Goal: Task Accomplishment & Management: Use online tool/utility

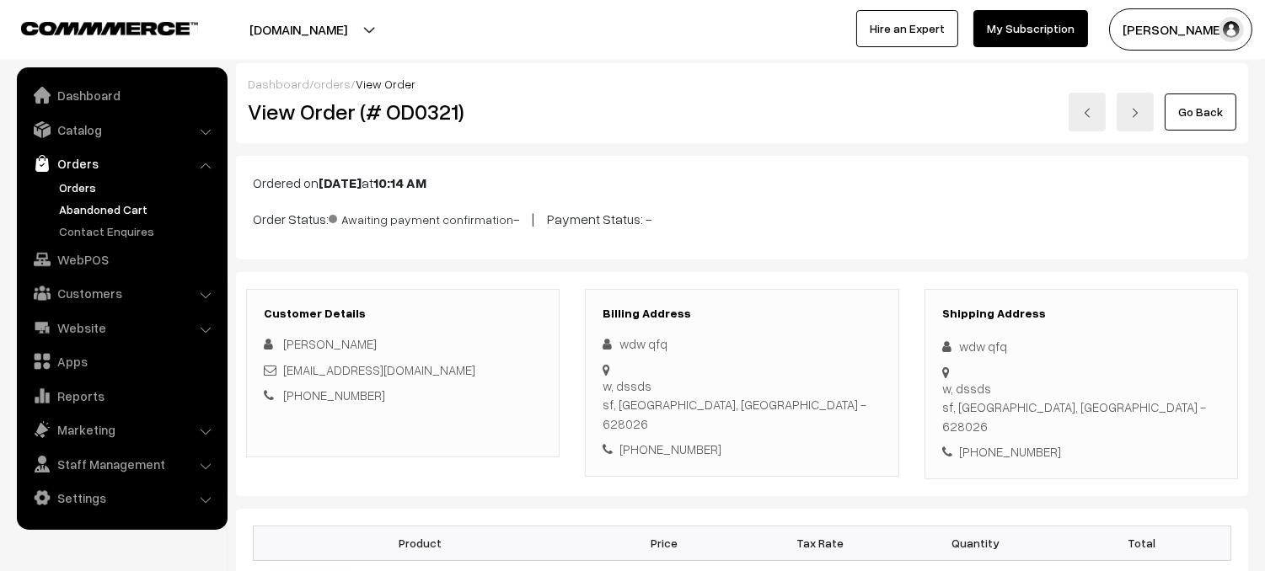
scroll to position [3, 0]
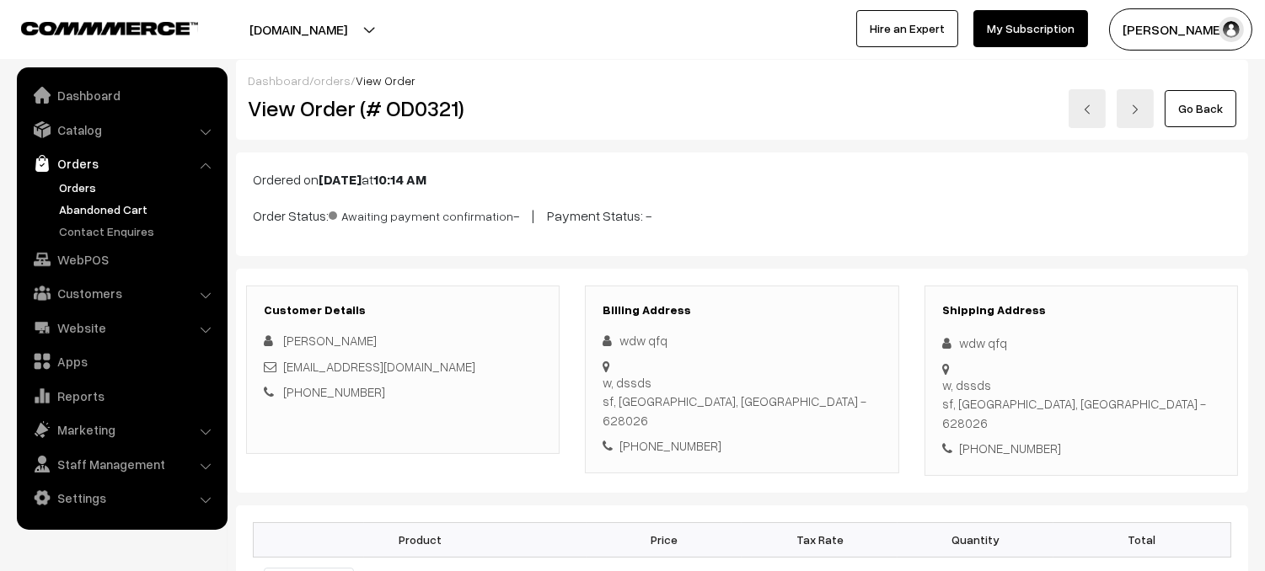
click at [117, 207] on link "Abandoned Cart" at bounding box center [138, 210] width 167 height 18
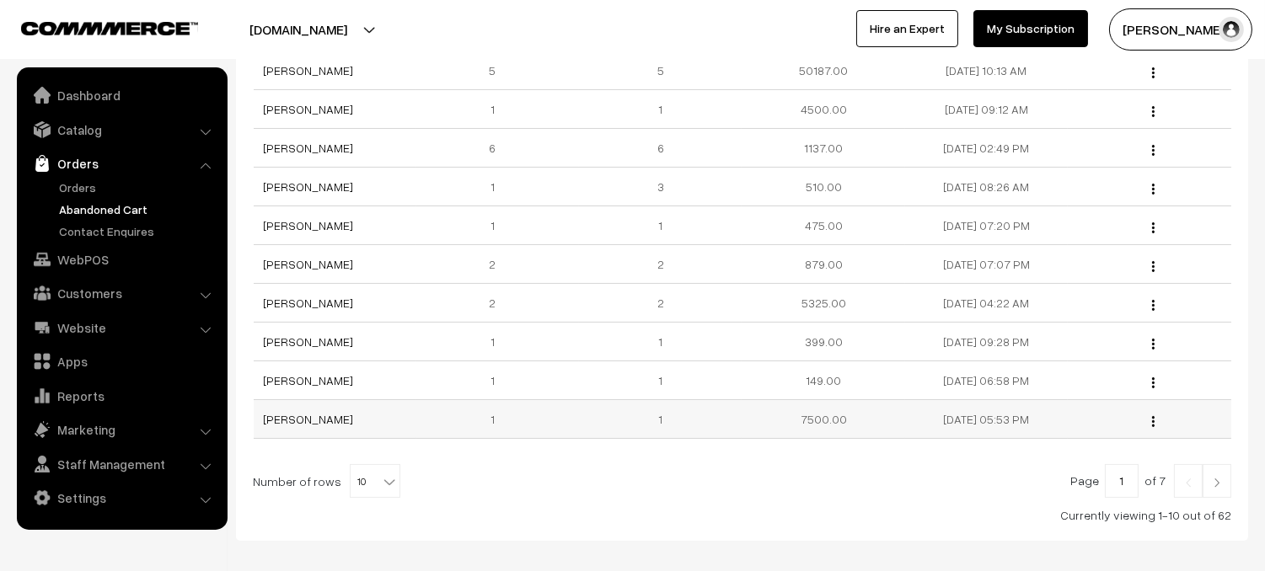
scroll to position [296, 0]
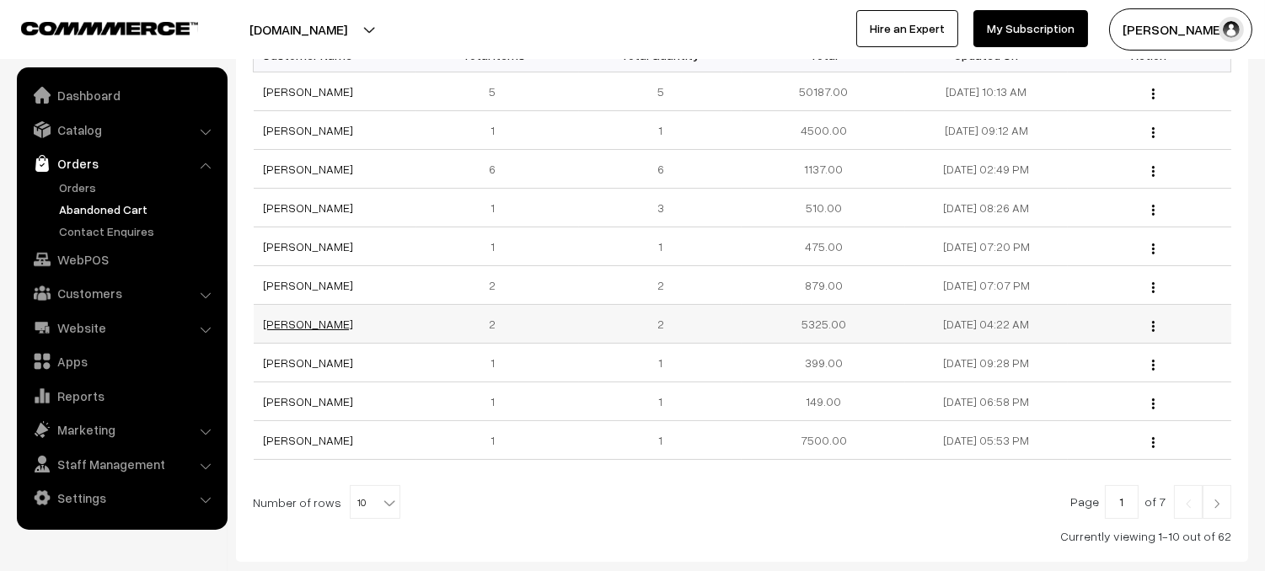
click at [332, 327] on link "[PERSON_NAME]" at bounding box center [309, 324] width 90 height 14
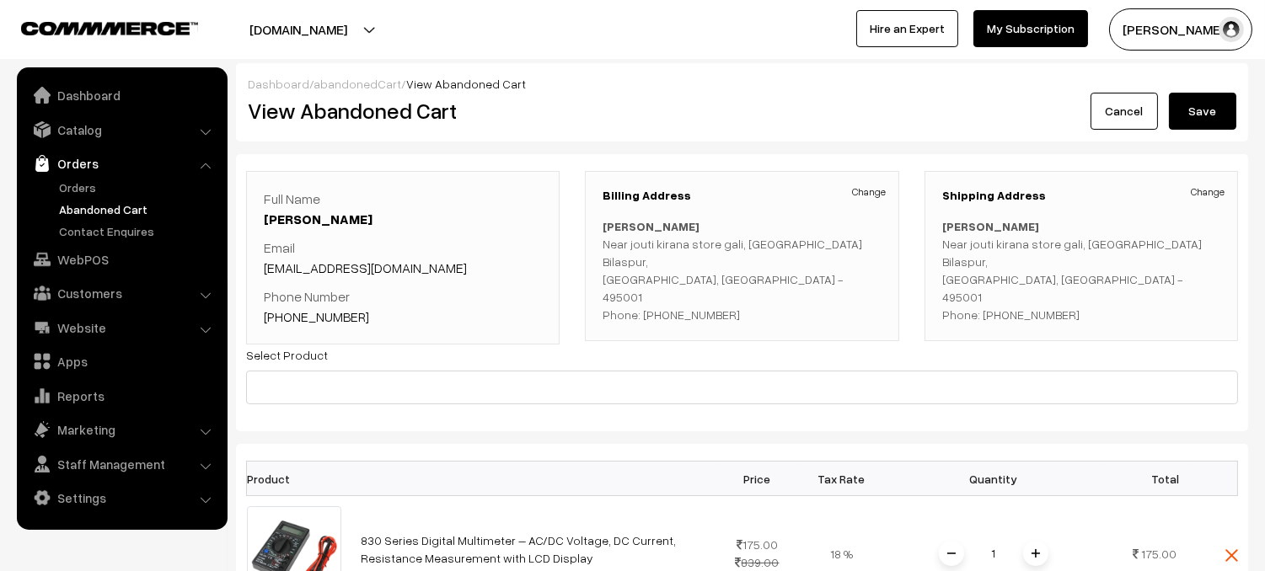
click at [1131, 115] on link "Cancel" at bounding box center [1123, 111] width 67 height 37
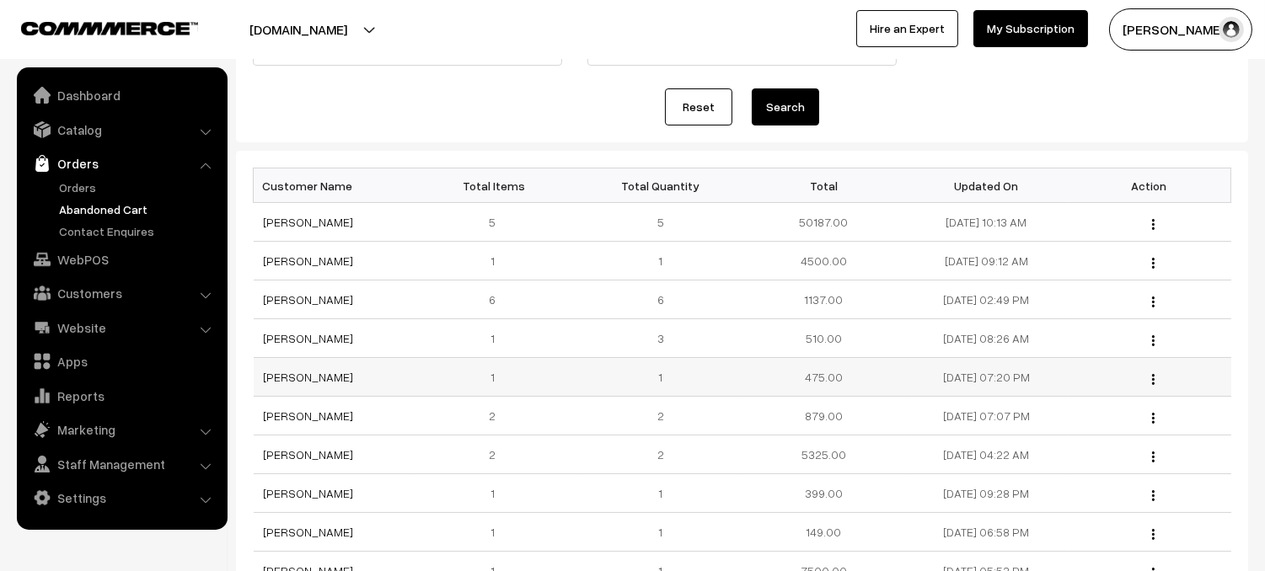
scroll to position [234, 0]
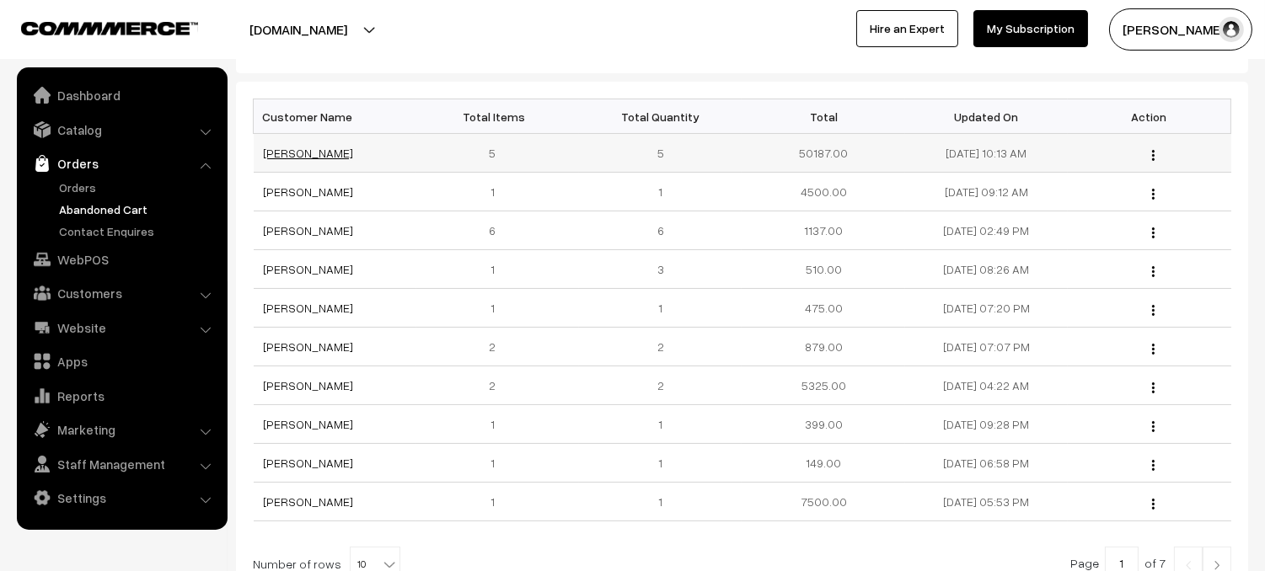
click at [326, 151] on link "Harisankar Varma" at bounding box center [309, 153] width 90 height 14
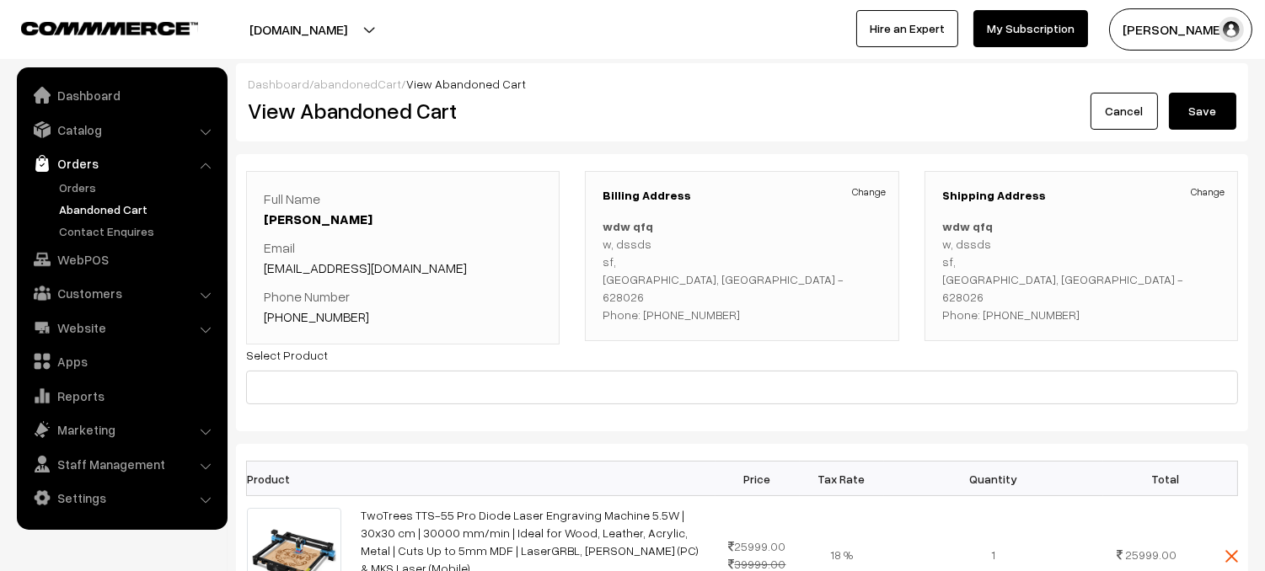
click at [1142, 114] on link "Cancel" at bounding box center [1123, 111] width 67 height 37
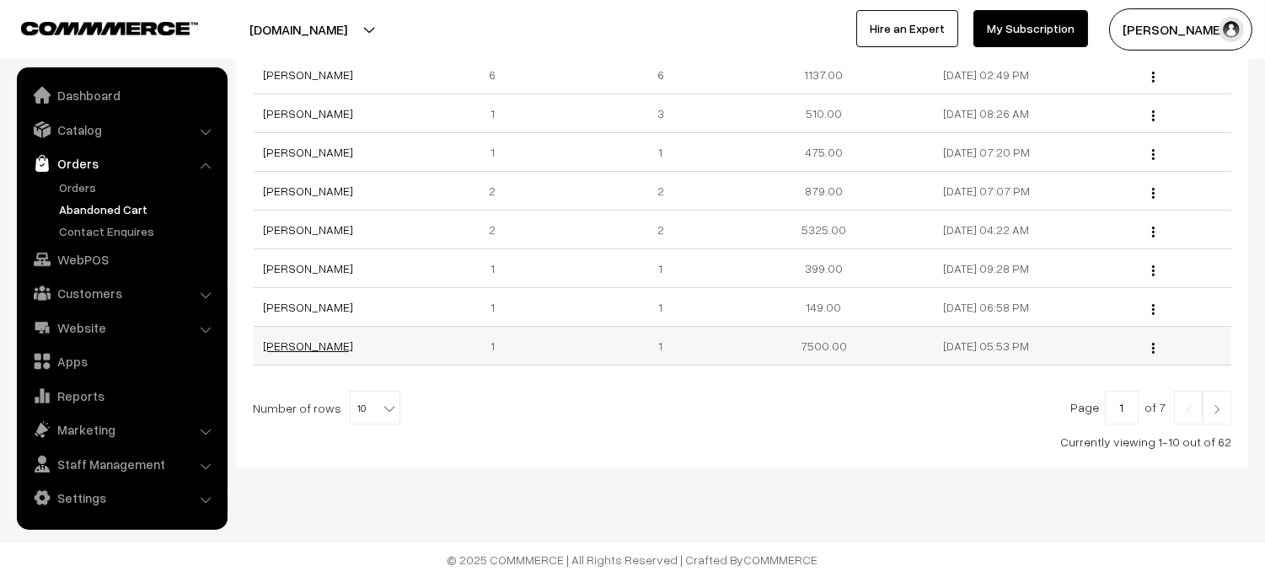
scroll to position [394, 0]
click at [336, 342] on link "[PERSON_NAME]" at bounding box center [309, 342] width 90 height 14
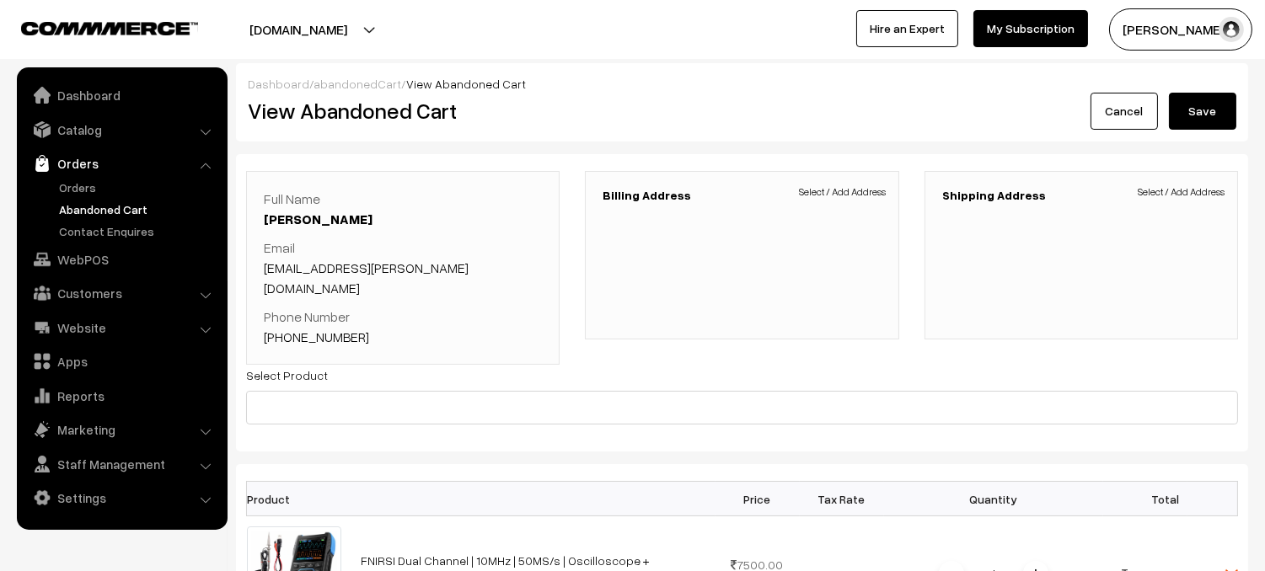
click at [1120, 117] on link "Cancel" at bounding box center [1123, 111] width 67 height 37
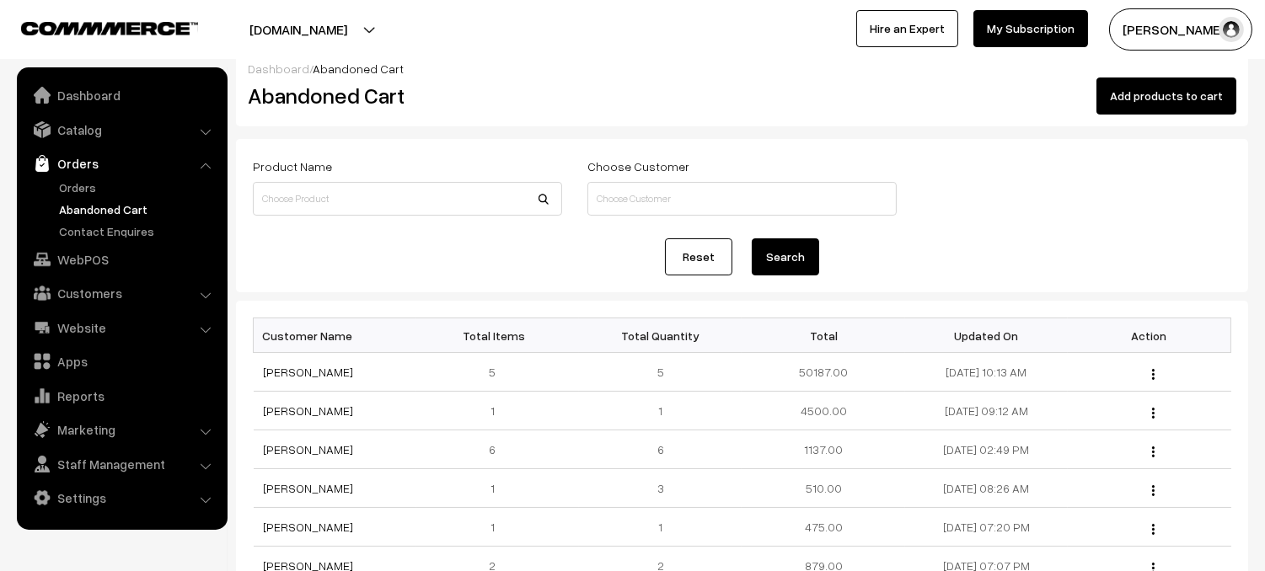
scroll to position [49, 0]
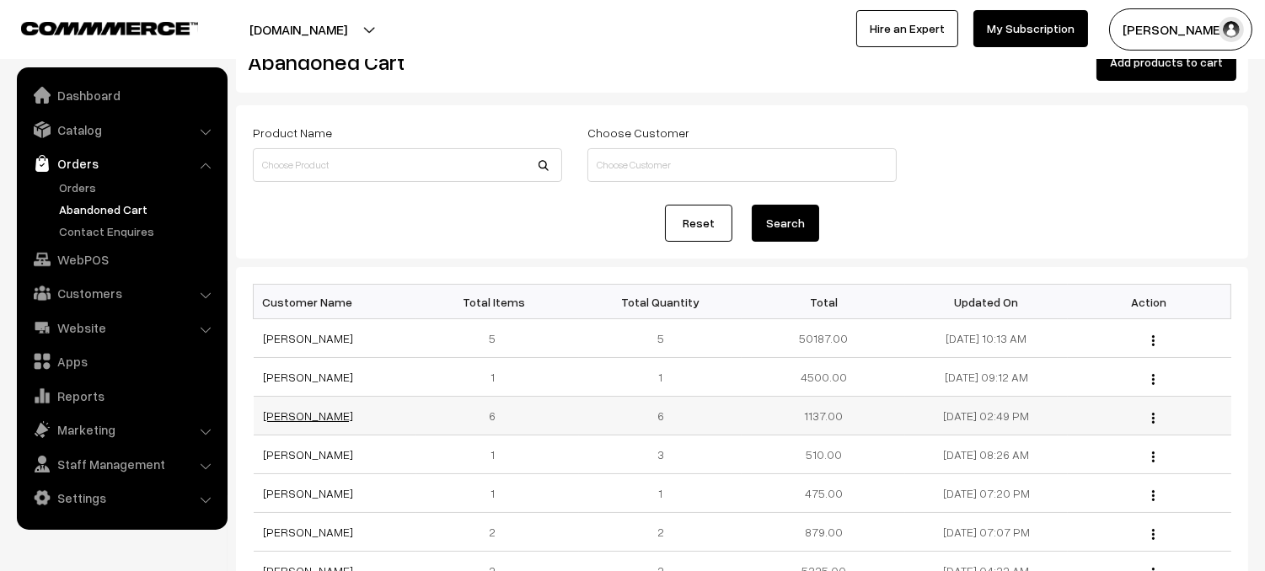
click at [330, 420] on link "[PERSON_NAME]" at bounding box center [309, 416] width 90 height 14
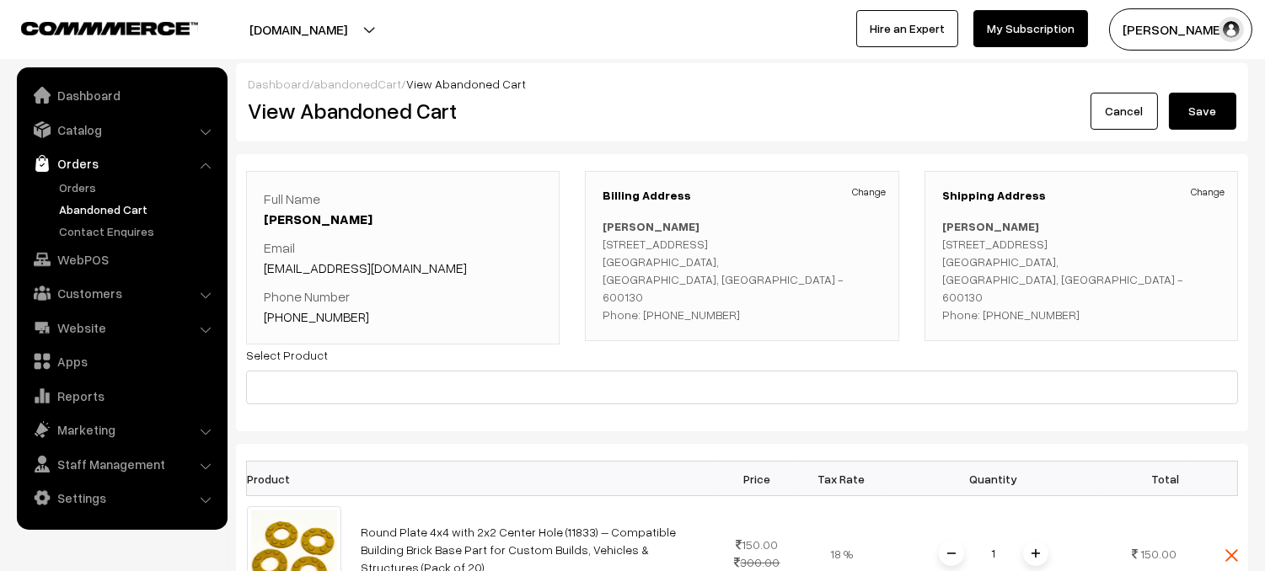
click at [1134, 109] on link "Cancel" at bounding box center [1123, 111] width 67 height 37
